Goal: Task Accomplishment & Management: Use online tool/utility

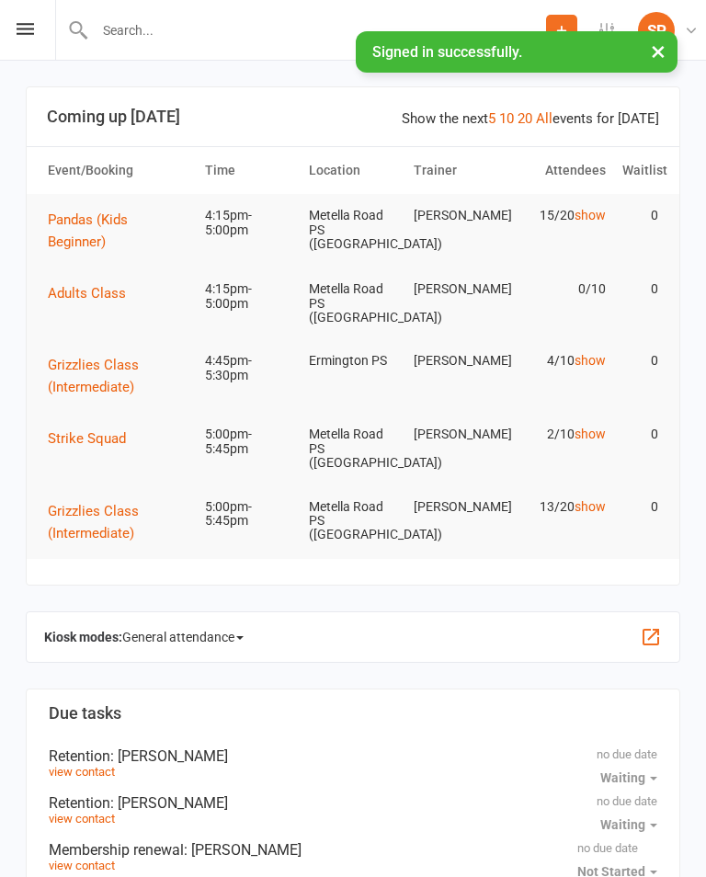
click at [29, 34] on icon at bounding box center [25, 29] width 17 height 12
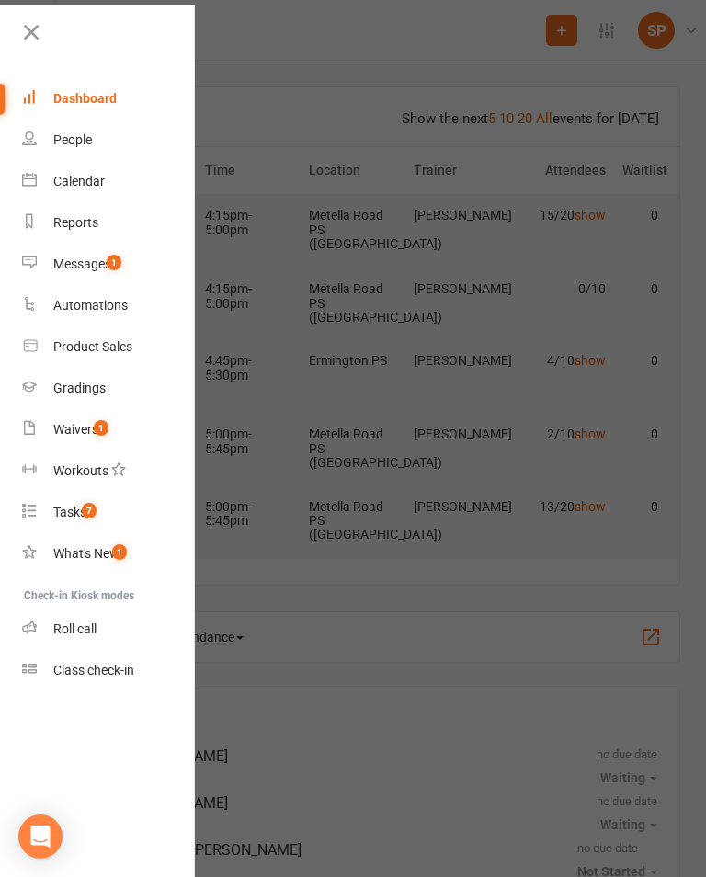
click at [112, 267] on span "1" at bounding box center [114, 263] width 15 height 16
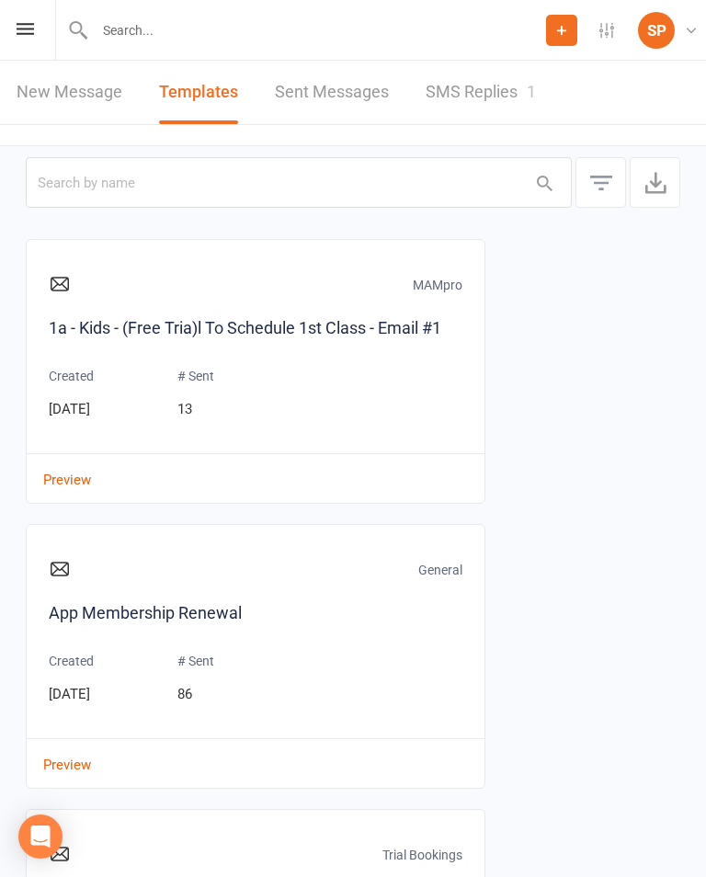
scroll to position [-1, 0]
click at [42, 44] on div "Prospect Member Non-attending contact Task Add Settings Membership Plans Event …" at bounding box center [353, 30] width 706 height 61
click at [39, 61] on link "New Message" at bounding box center [70, 92] width 106 height 63
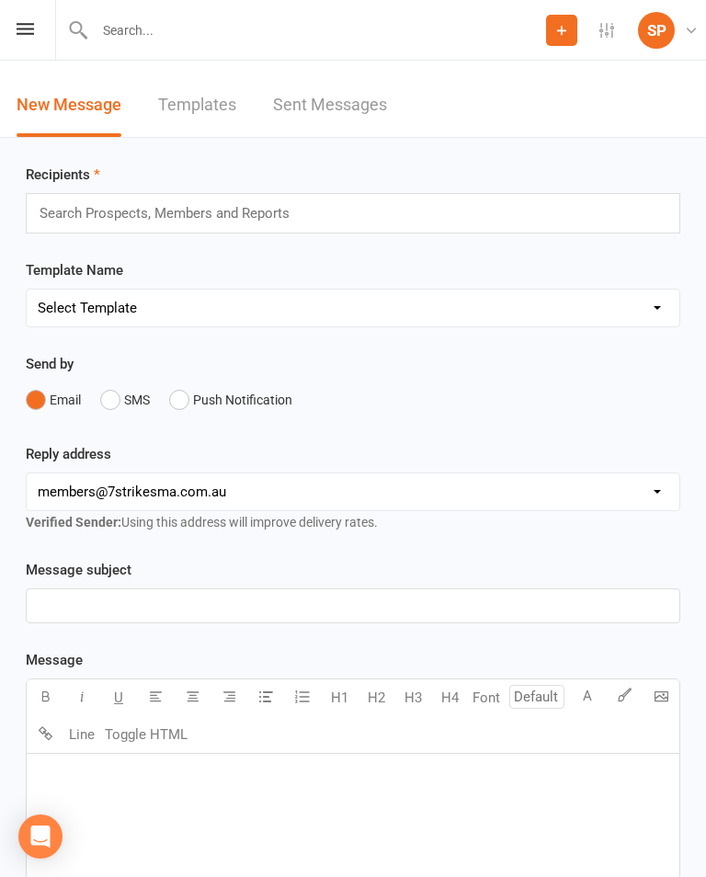
click at [30, 30] on icon at bounding box center [25, 29] width 17 height 12
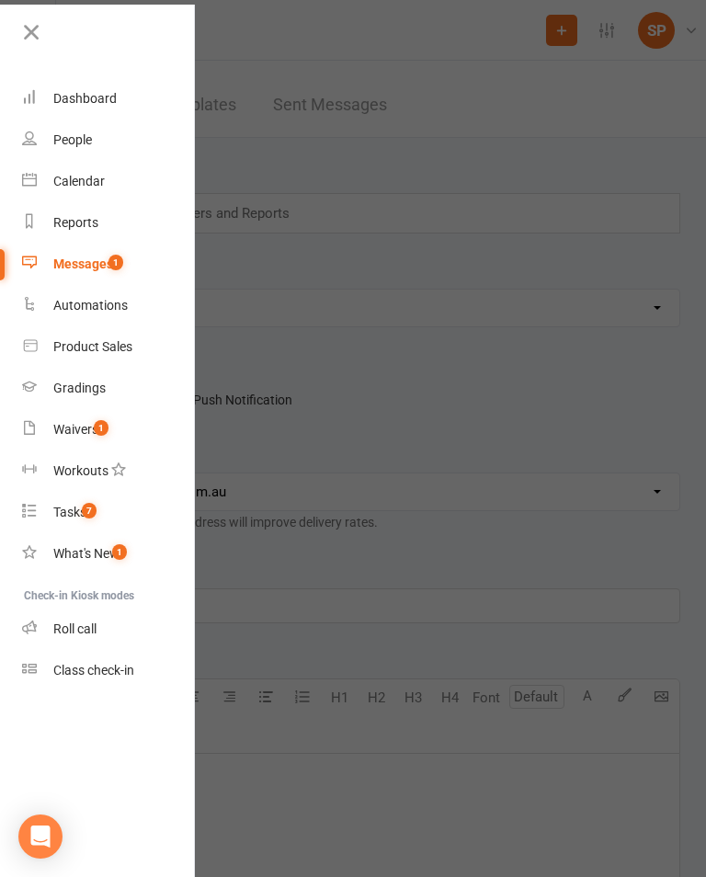
click at [120, 446] on link "Waivers 1" at bounding box center [109, 429] width 174 height 41
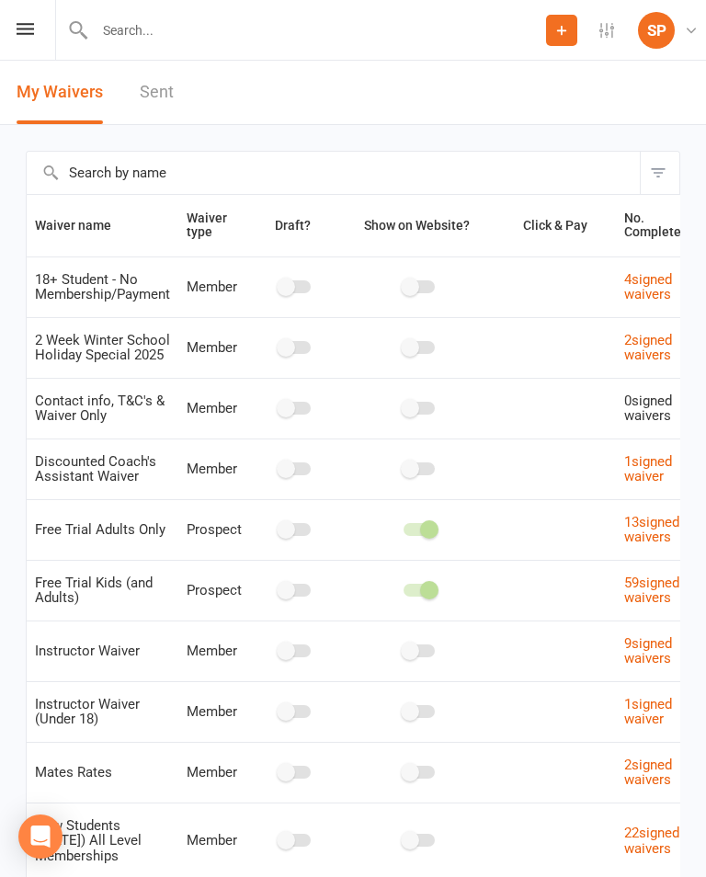
click at [26, 24] on icon at bounding box center [25, 29] width 17 height 12
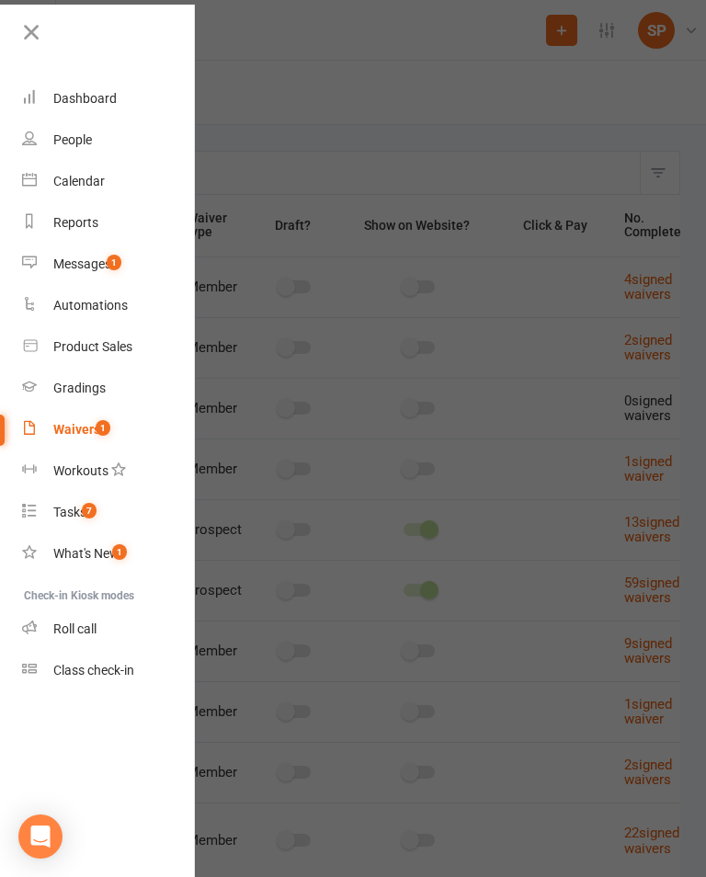
click at [87, 512] on span "7" at bounding box center [89, 511] width 15 height 16
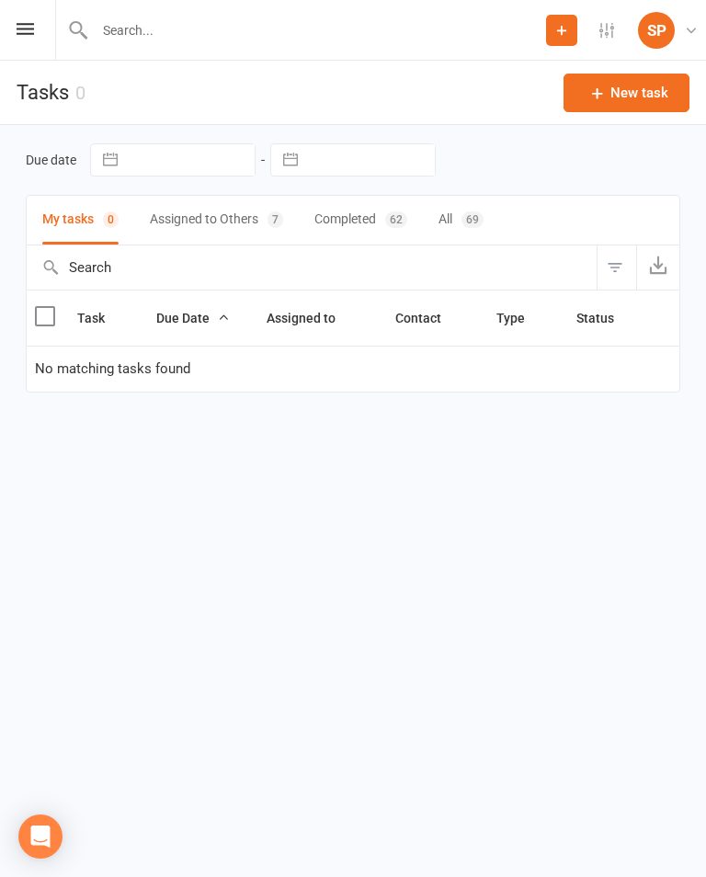
click at [239, 218] on button "Assigned to Others 7" at bounding box center [216, 220] width 133 height 49
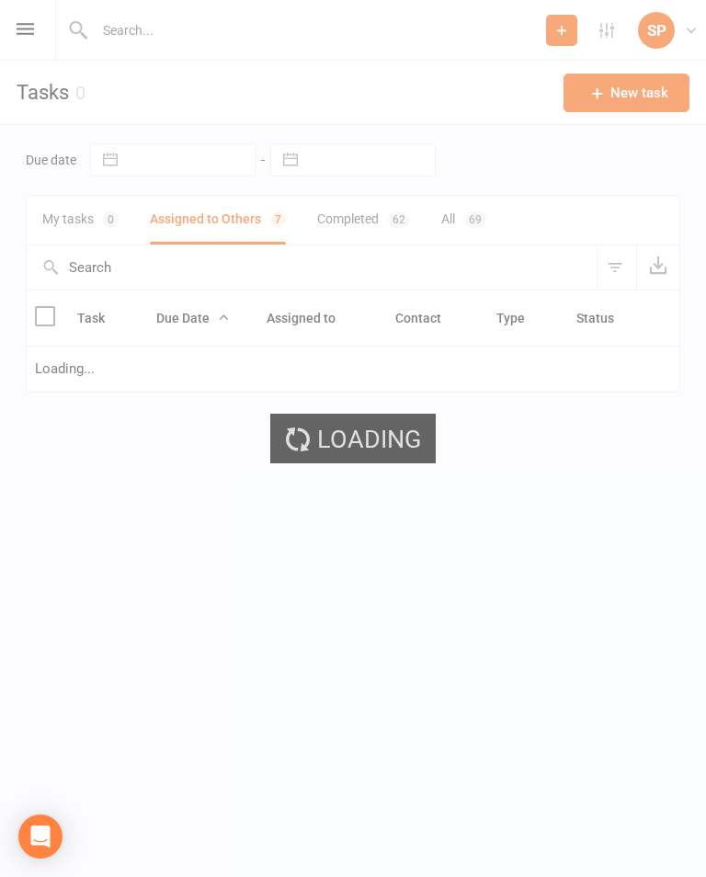
select select "waiting"
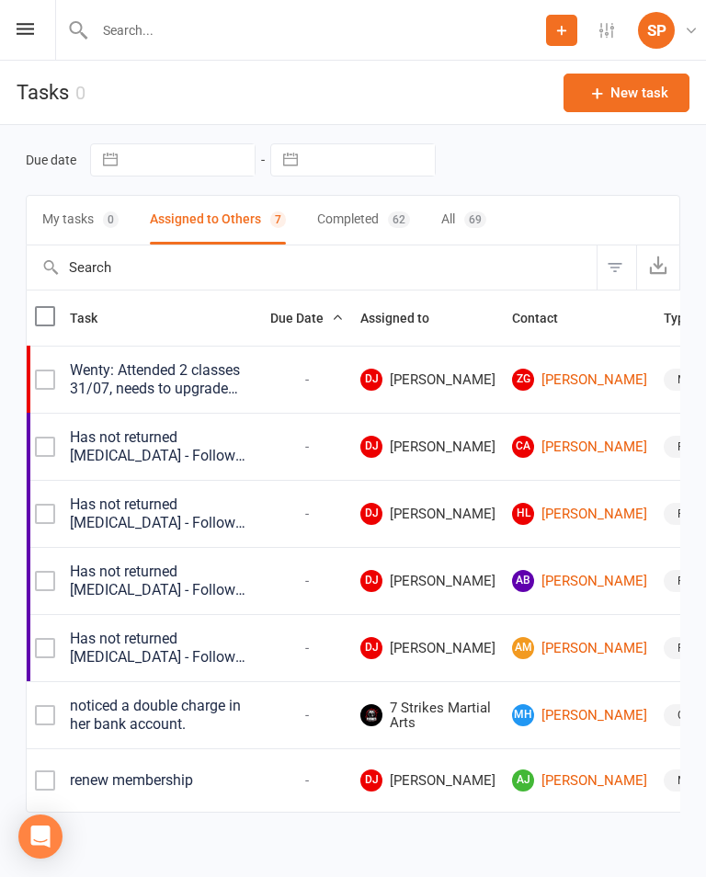
select select "waiting"
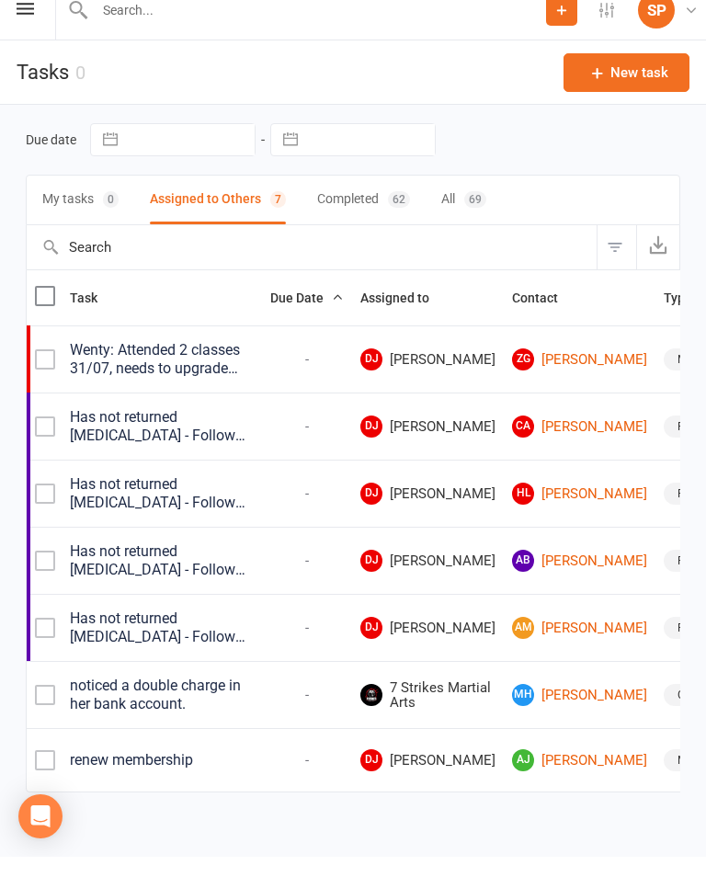
scroll to position [6, 0]
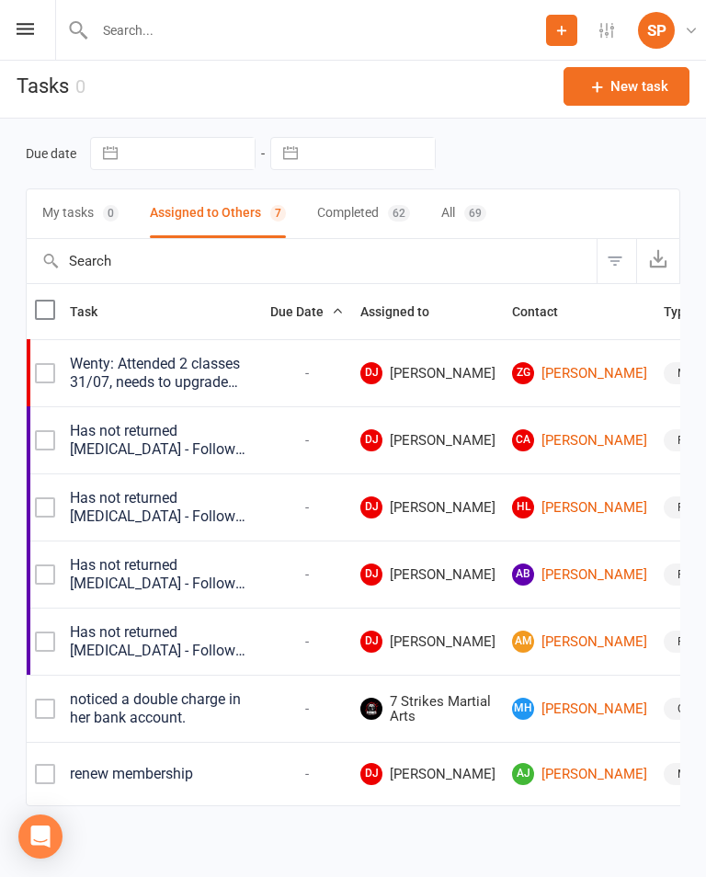
click at [26, 32] on icon at bounding box center [25, 29] width 17 height 12
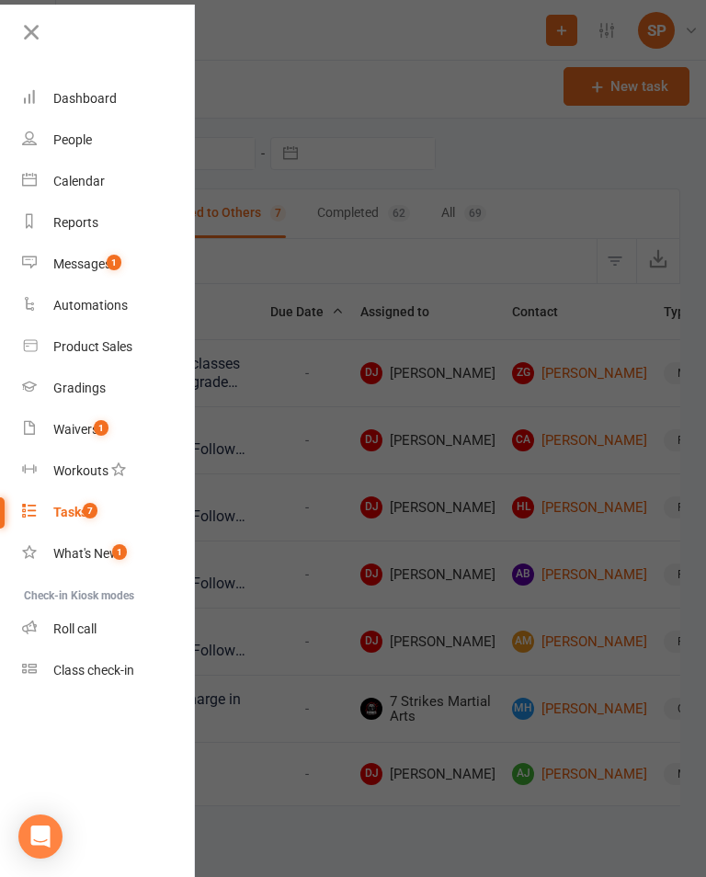
click at [117, 671] on div "Class check-in" at bounding box center [93, 670] width 81 height 15
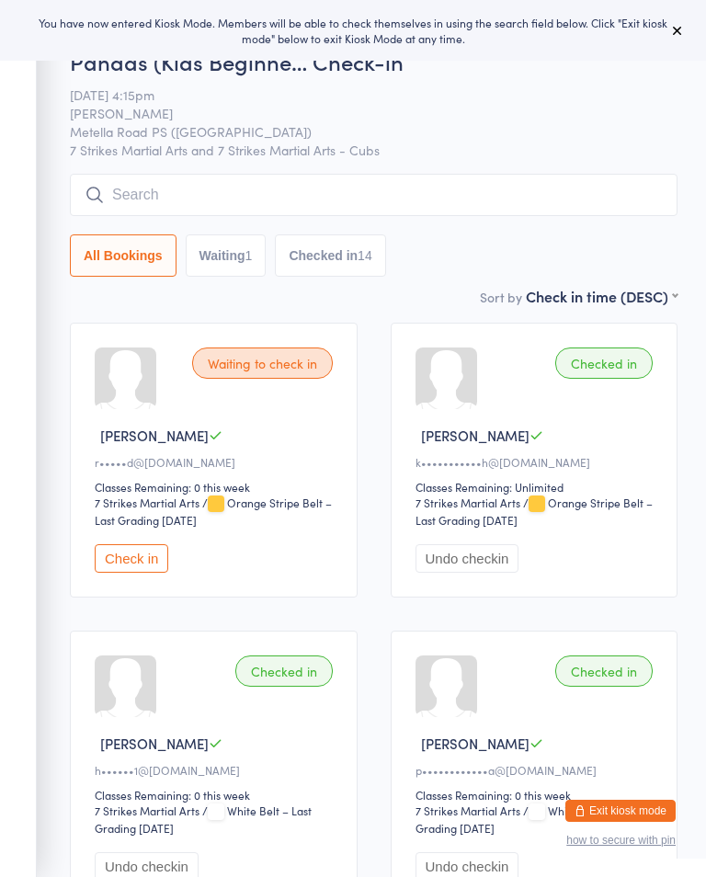
click at [677, 40] on button at bounding box center [678, 30] width 22 height 22
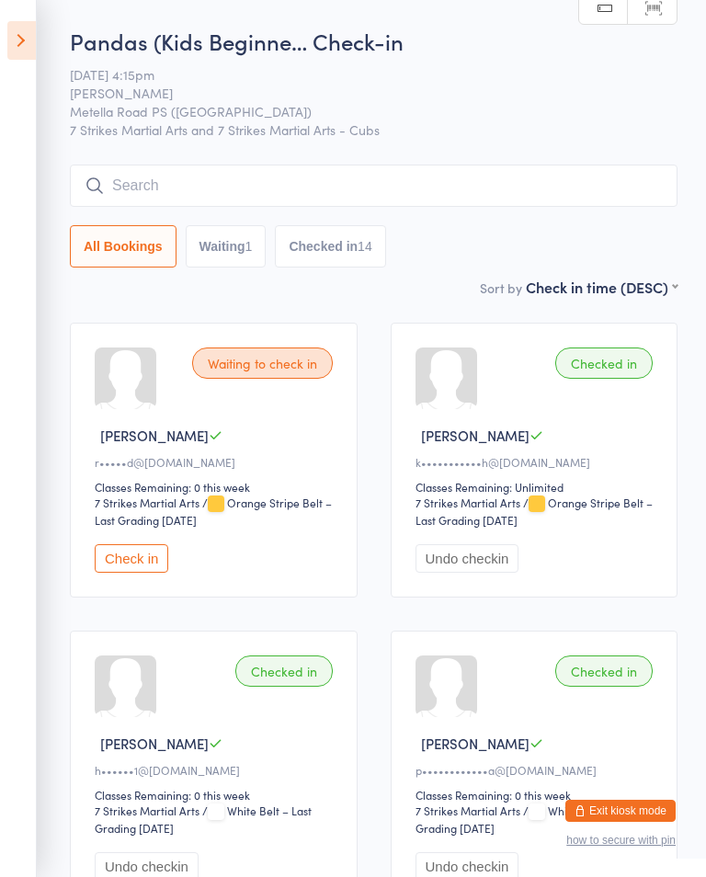
click at [8, 58] on icon at bounding box center [21, 40] width 29 height 39
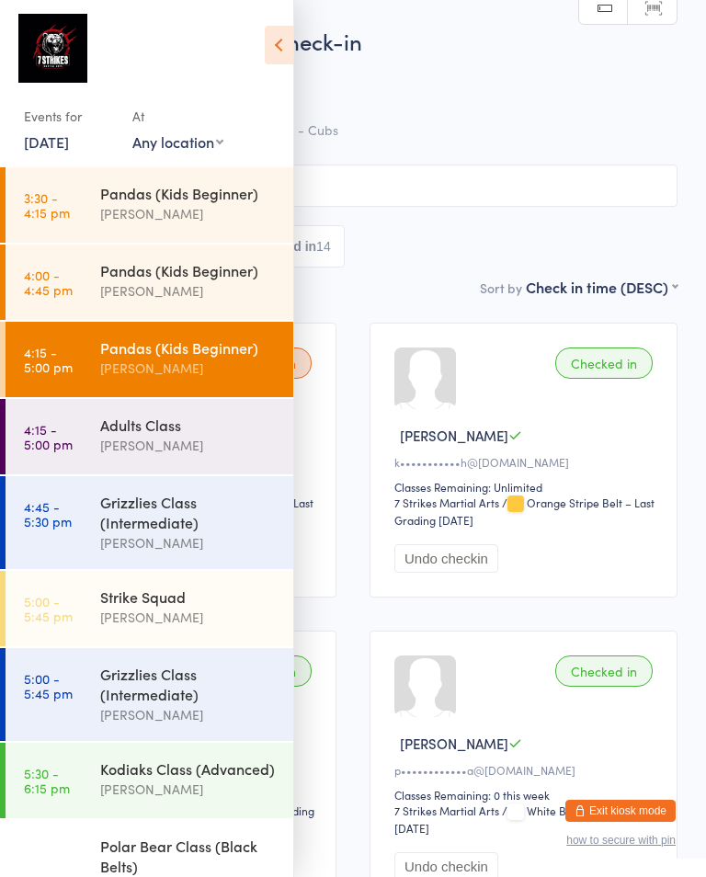
click at [184, 148] on select "Any location Wentworthville Community Centre Glendenning PS Kings Langley PS Be…" at bounding box center [177, 141] width 91 height 20
select select "7"
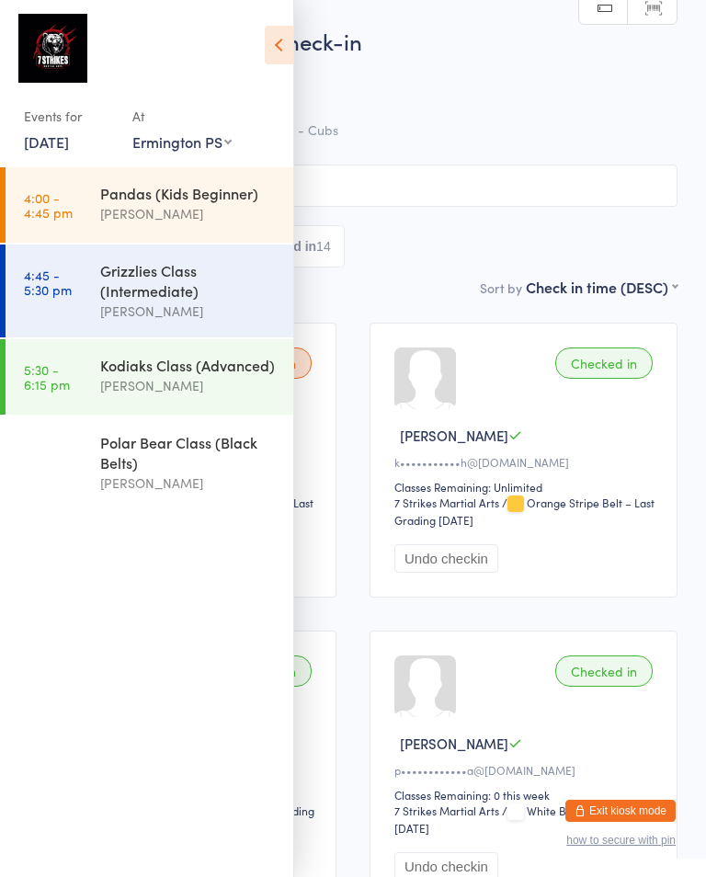
click at [182, 208] on div "[PERSON_NAME]" at bounding box center [188, 213] width 177 height 21
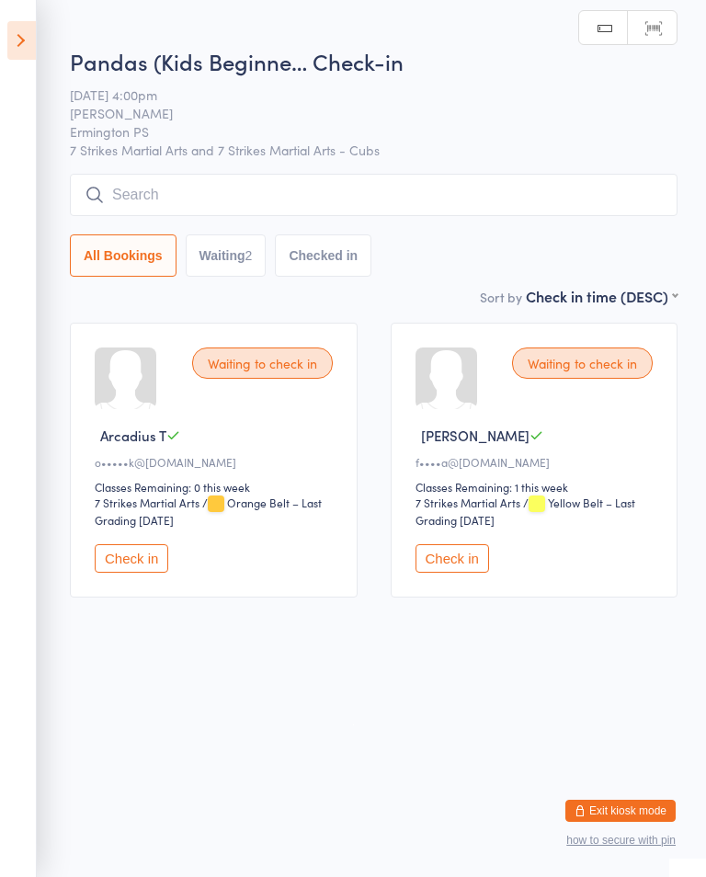
click at [473, 566] on button "Check in" at bounding box center [453, 558] width 74 height 29
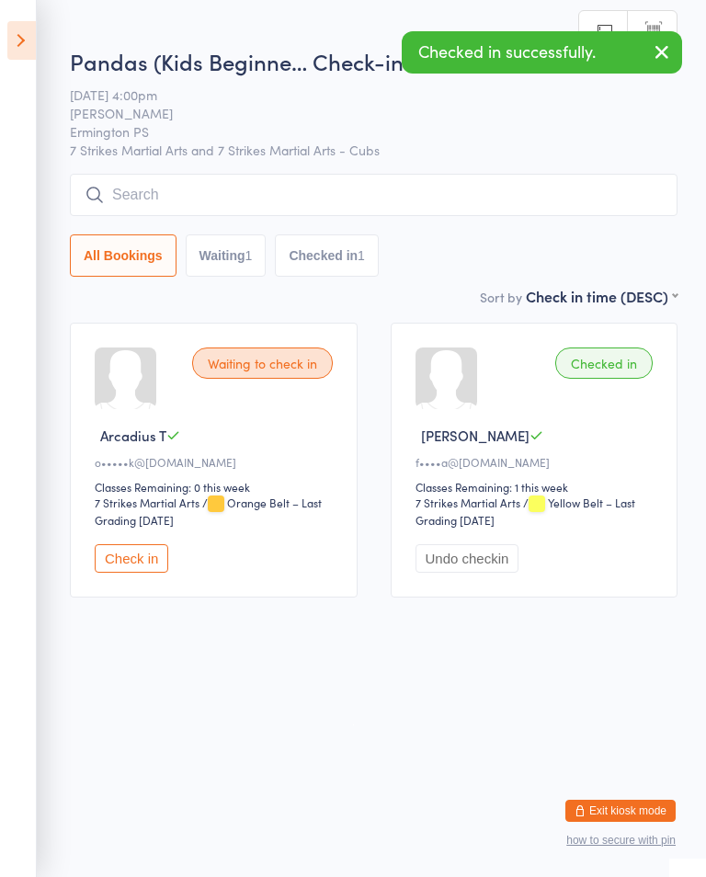
click at [14, 45] on icon at bounding box center [21, 40] width 29 height 39
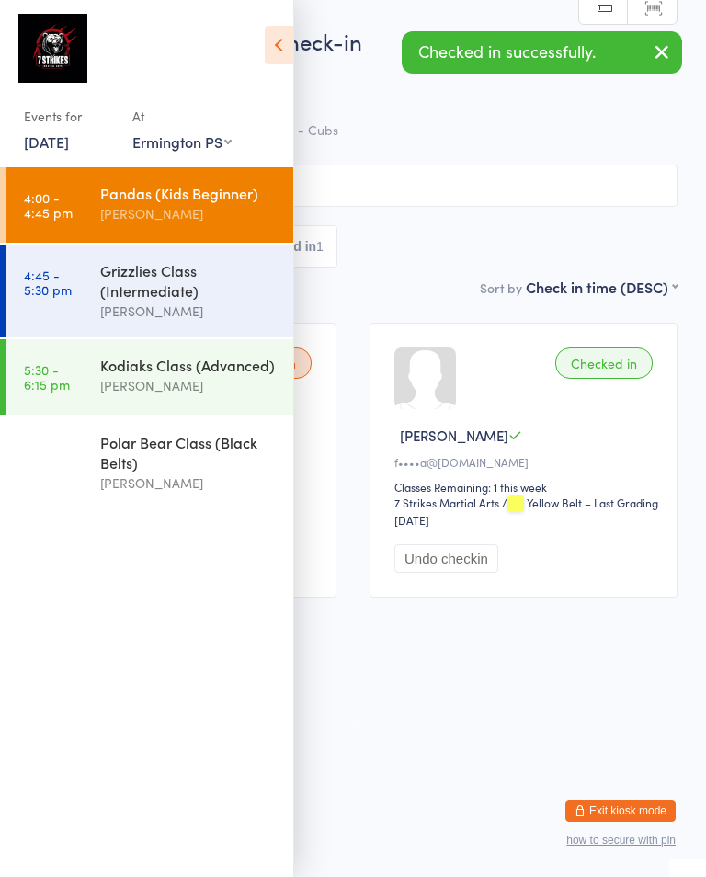
click at [217, 300] on div "Grizzlies Class (Intermediate)" at bounding box center [188, 280] width 177 height 40
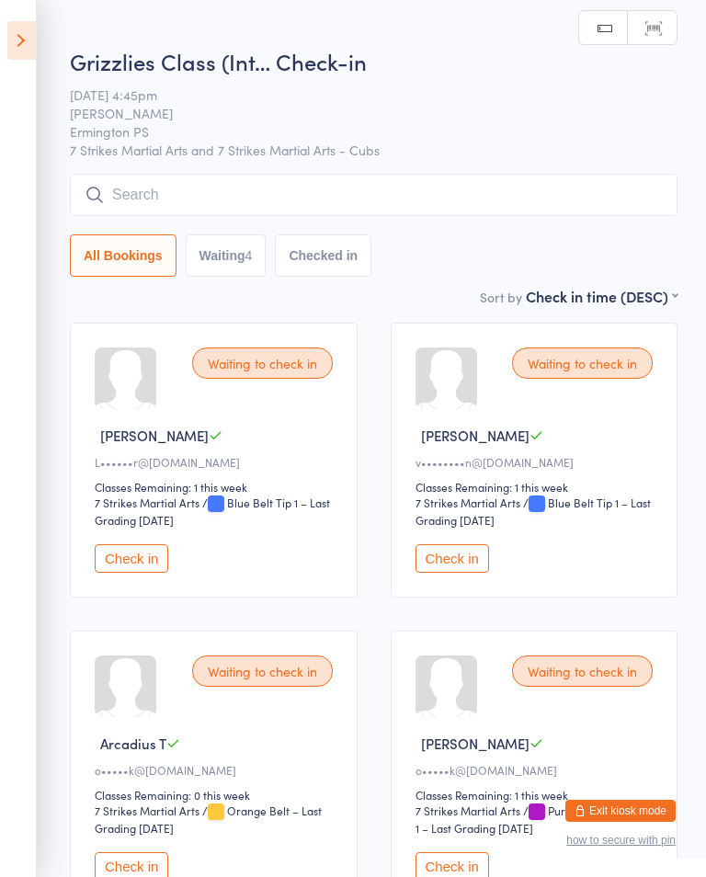
click at [471, 570] on button "Check in" at bounding box center [453, 558] width 74 height 29
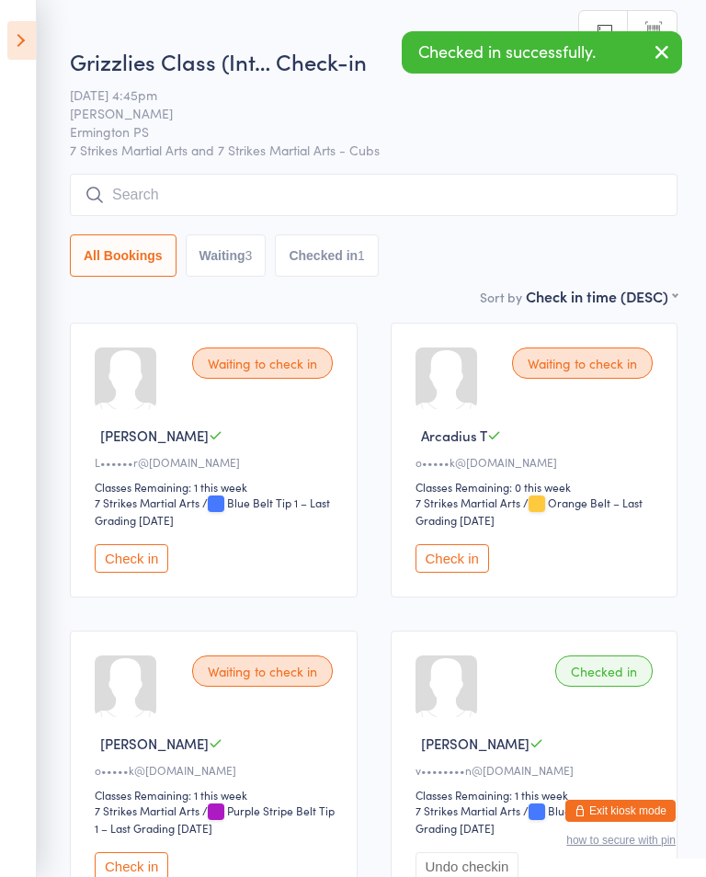
click at [478, 565] on button "Check in" at bounding box center [453, 558] width 74 height 29
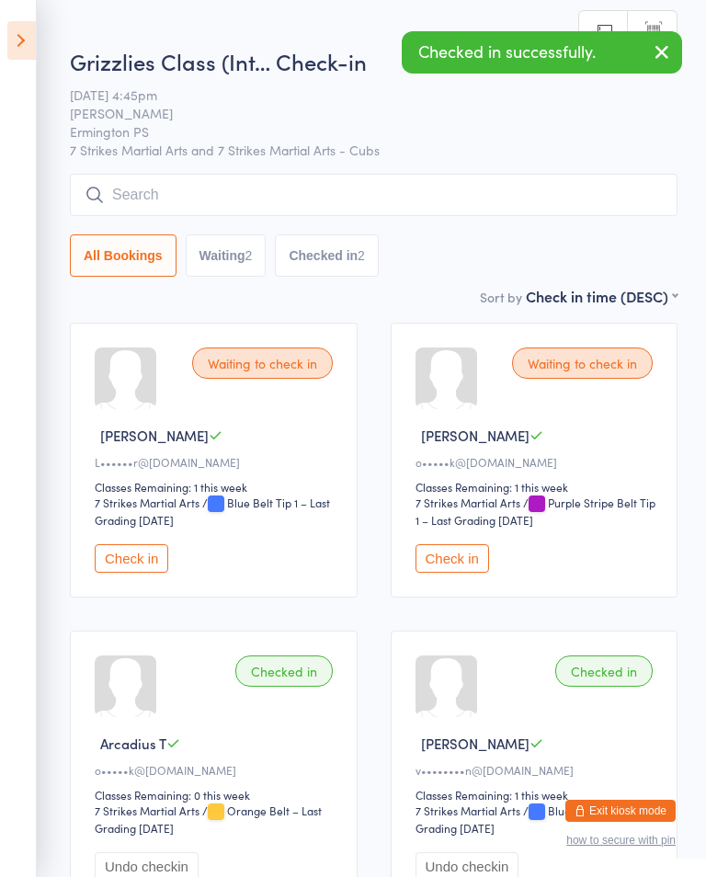
click at [145, 555] on button "Check in" at bounding box center [132, 558] width 74 height 29
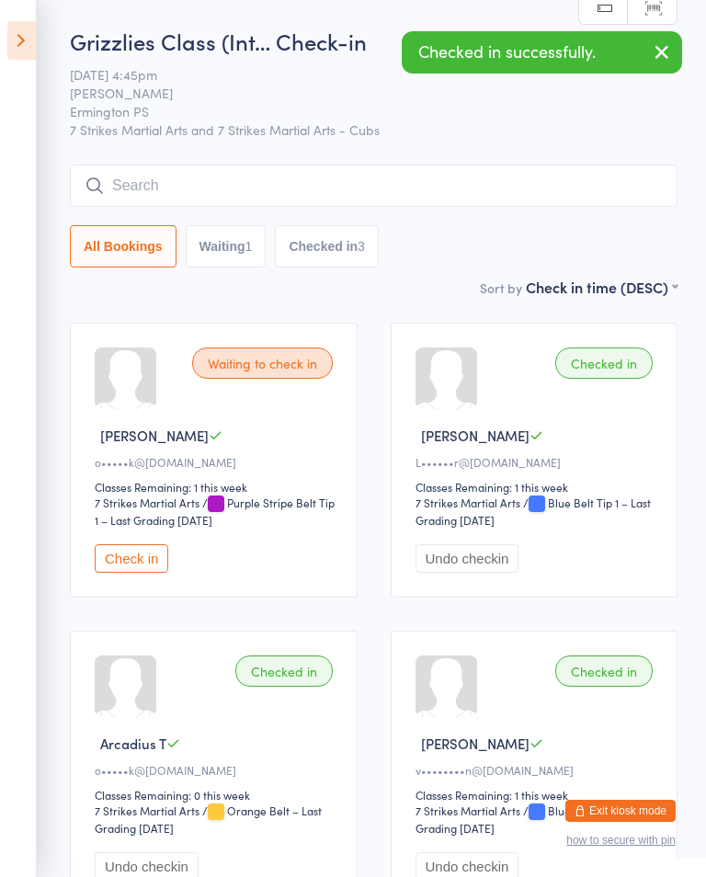
click at [133, 573] on button "Check in" at bounding box center [132, 558] width 74 height 29
